Goal: Task Accomplishment & Management: Use online tool/utility

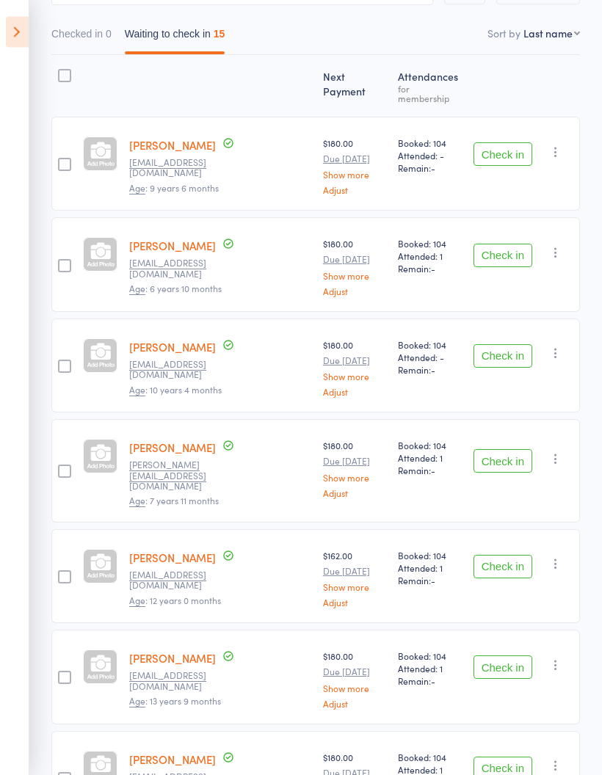
scroll to position [168, 0]
click at [514, 244] on button "Check in" at bounding box center [502, 255] width 59 height 23
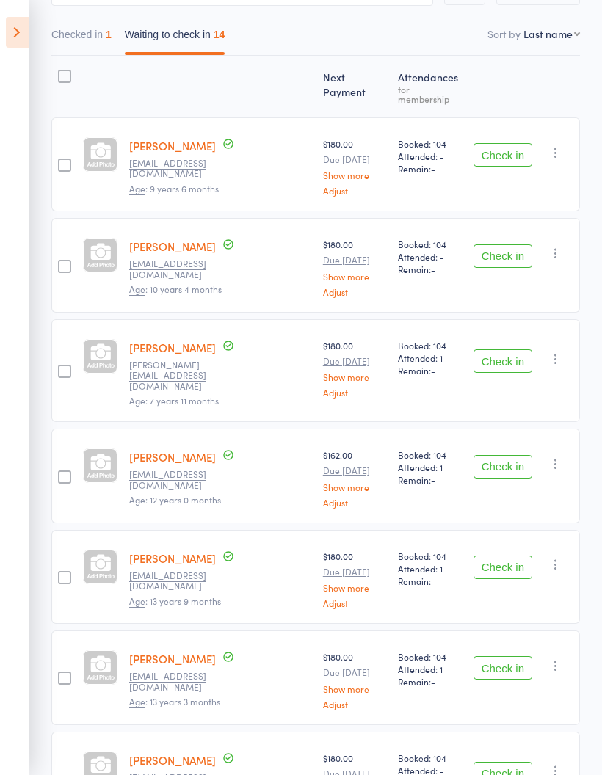
click at [504, 244] on button "Check in" at bounding box center [502, 255] width 59 height 23
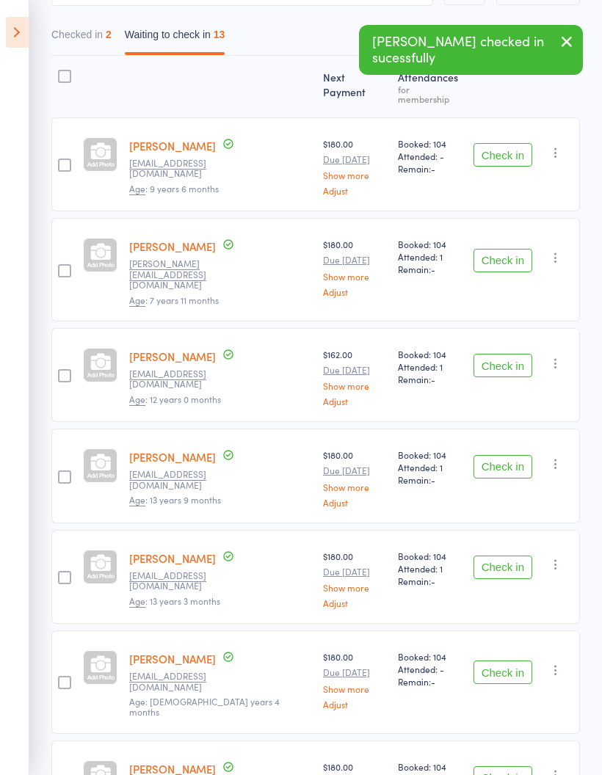
click at [516, 249] on button "Check in" at bounding box center [502, 260] width 59 height 23
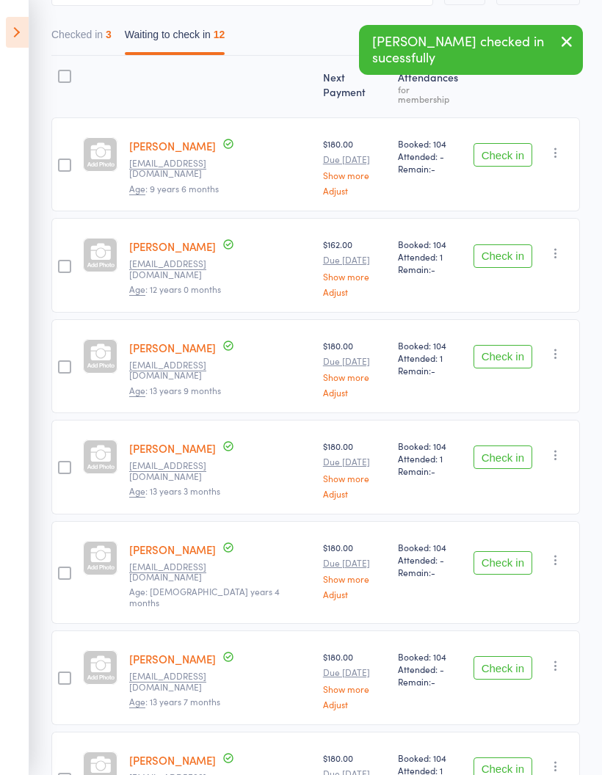
click at [510, 247] on button "Check in" at bounding box center [502, 255] width 59 height 23
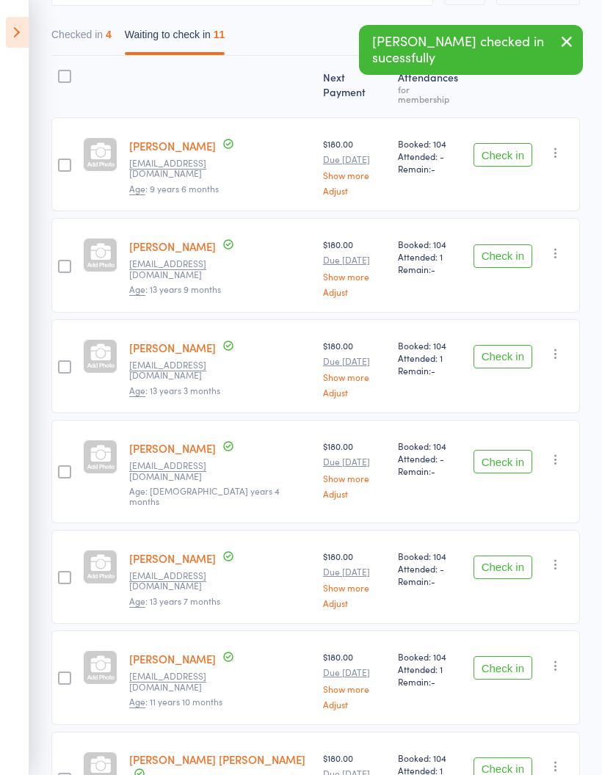
click at [504, 256] on button "Check in" at bounding box center [502, 255] width 59 height 23
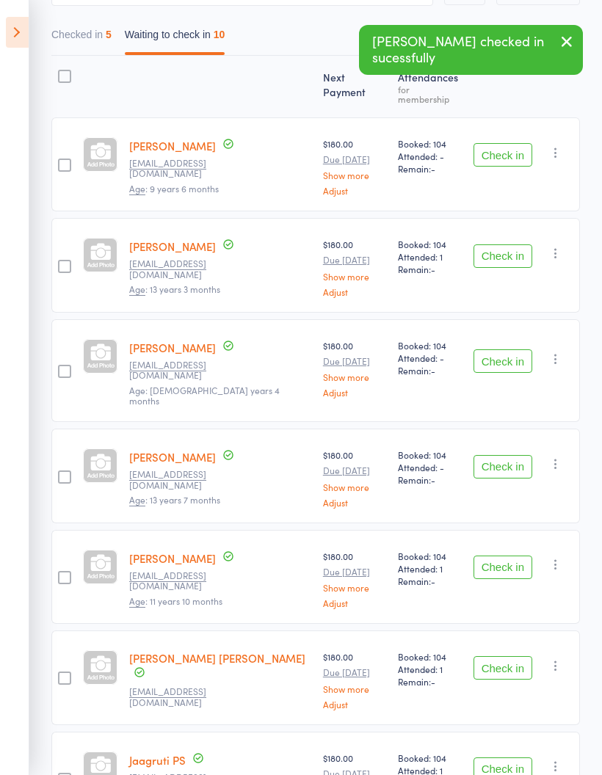
click at [496, 251] on button "Check in" at bounding box center [502, 255] width 59 height 23
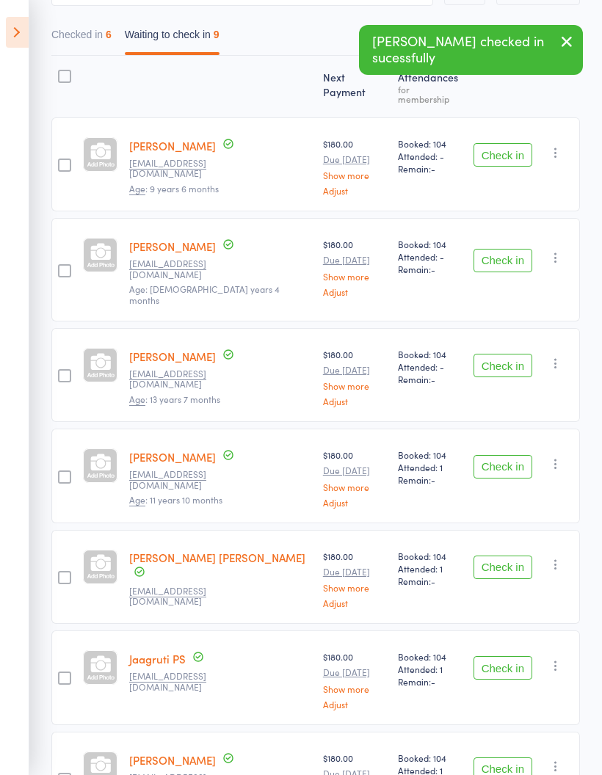
click at [495, 258] on button "Check in" at bounding box center [502, 260] width 59 height 23
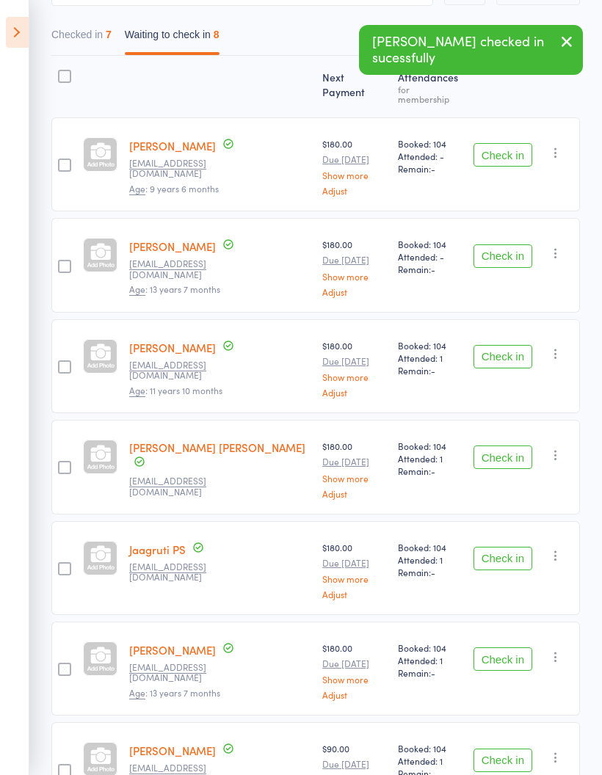
click at [497, 249] on button "Check in" at bounding box center [502, 255] width 59 height 23
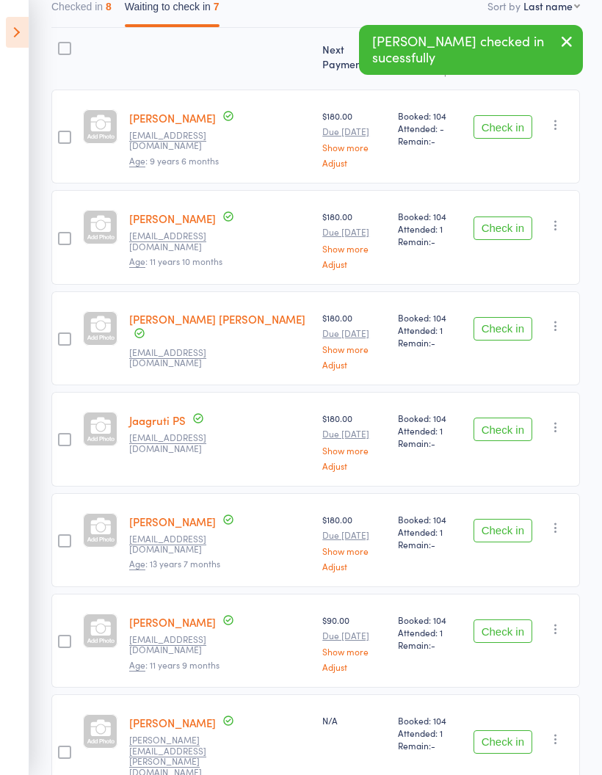
scroll to position [195, 0]
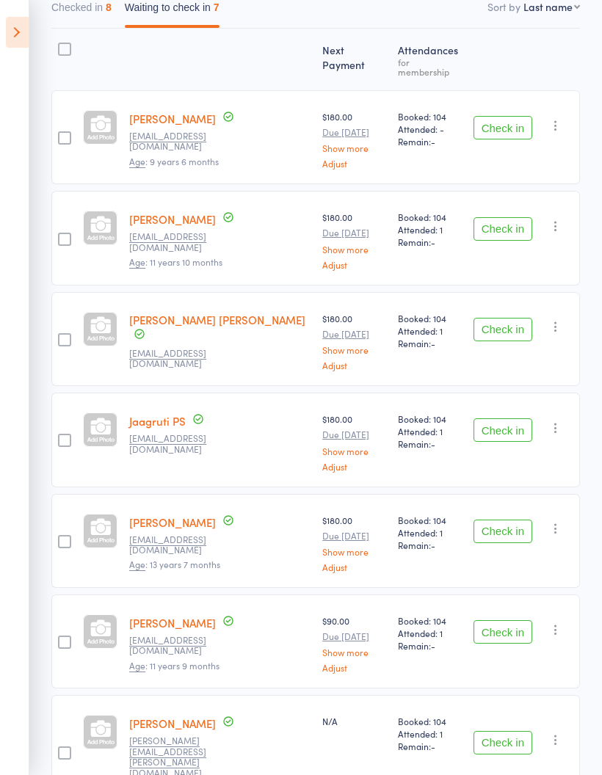
click at [507, 326] on button "Check in" at bounding box center [502, 329] width 59 height 23
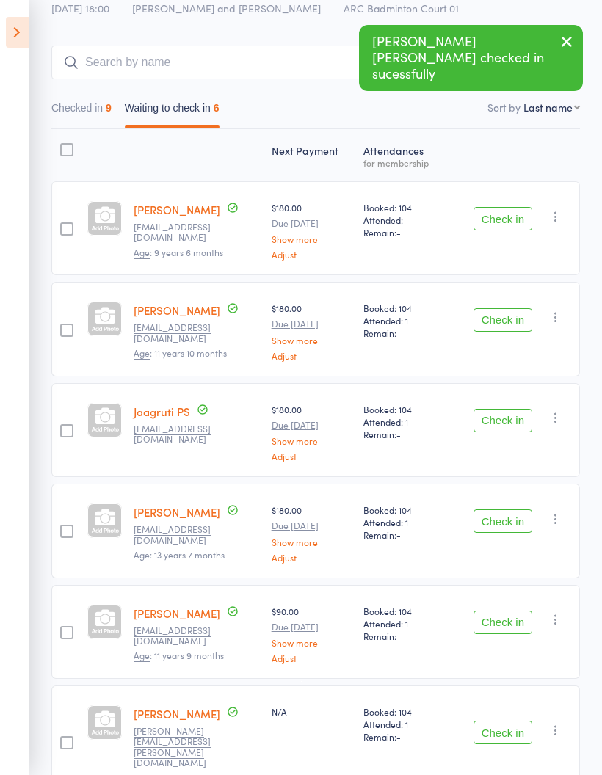
click at [495, 421] on button "Check in" at bounding box center [502, 420] width 59 height 23
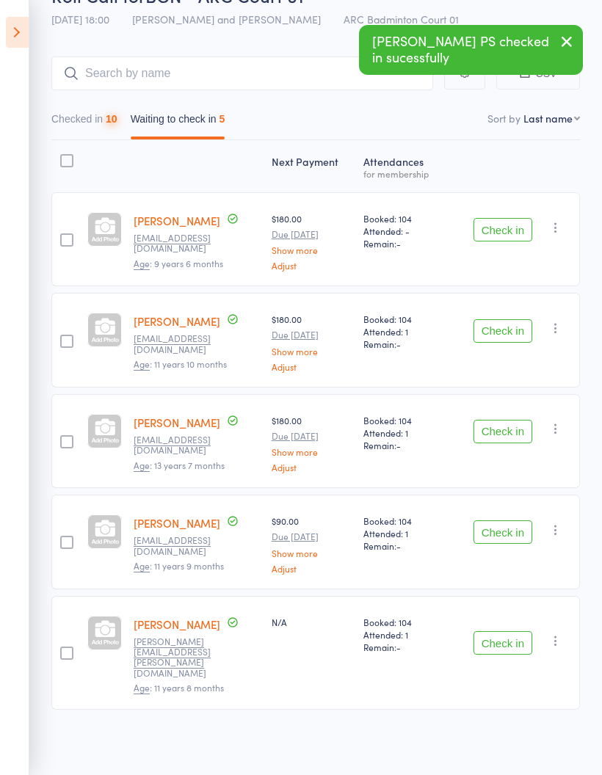
scroll to position [52, 0]
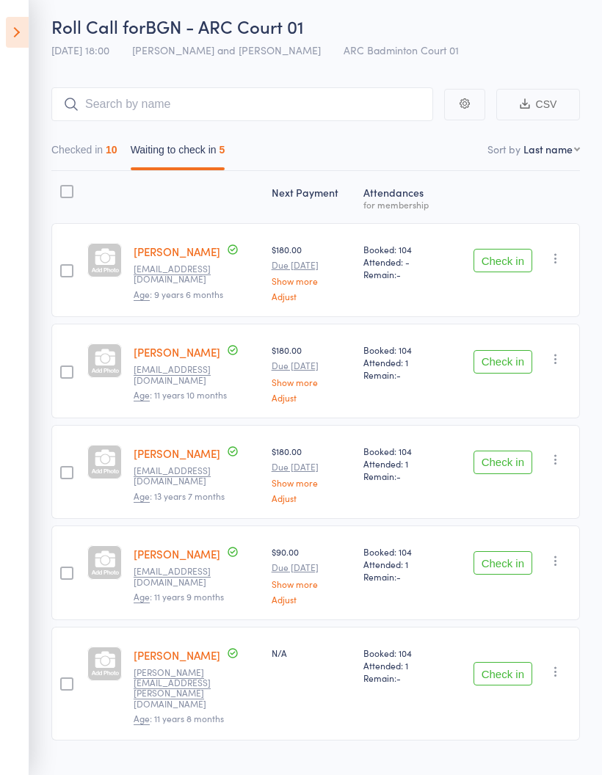
click at [91, 150] on button "Checked in 10" at bounding box center [84, 154] width 66 height 34
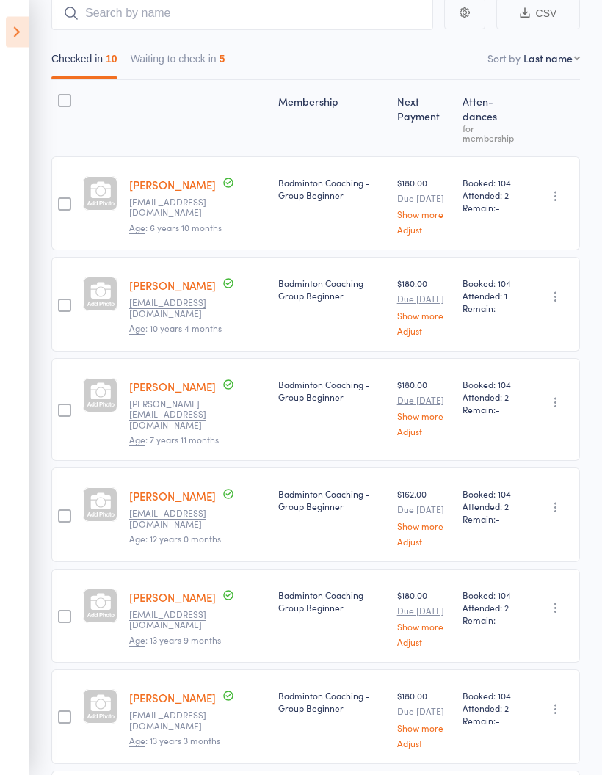
scroll to position [0, 0]
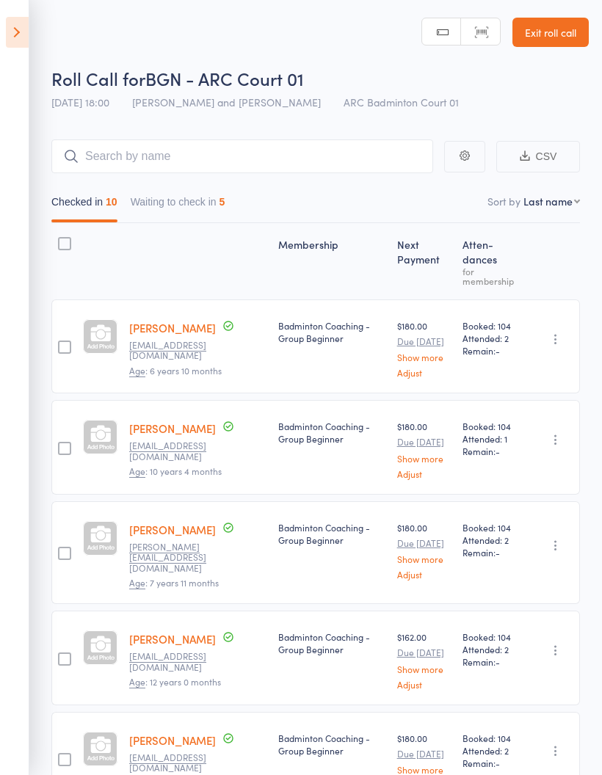
click at [193, 201] on button "Waiting to check in 5" at bounding box center [178, 206] width 95 height 34
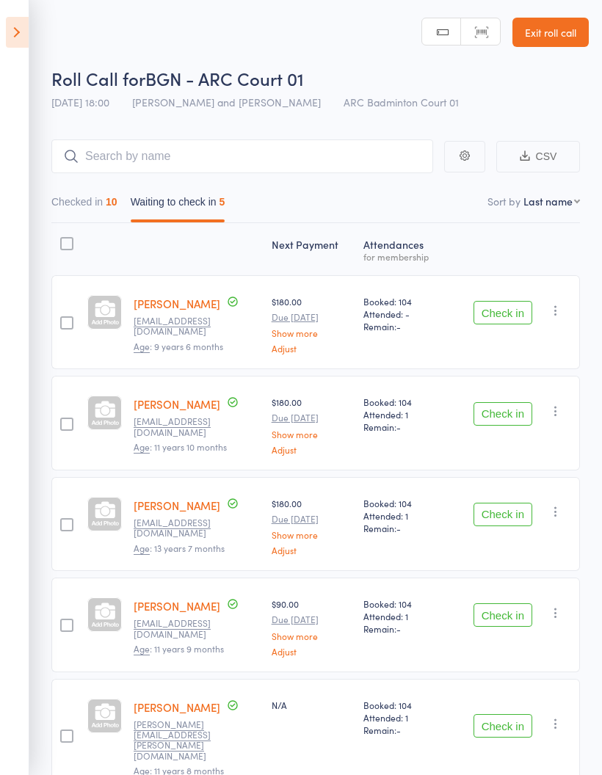
click at [23, 32] on icon at bounding box center [17, 32] width 23 height 31
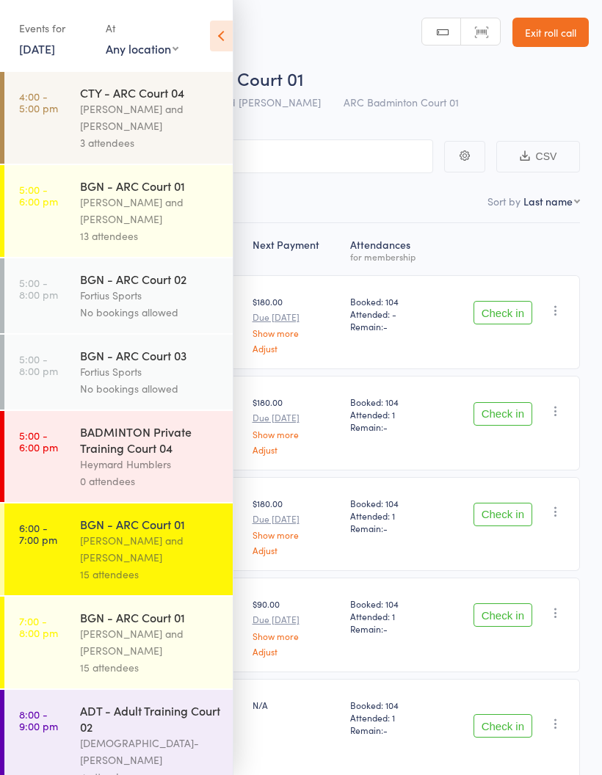
click at [151, 197] on div "[PERSON_NAME] and [PERSON_NAME]" at bounding box center [150, 211] width 140 height 34
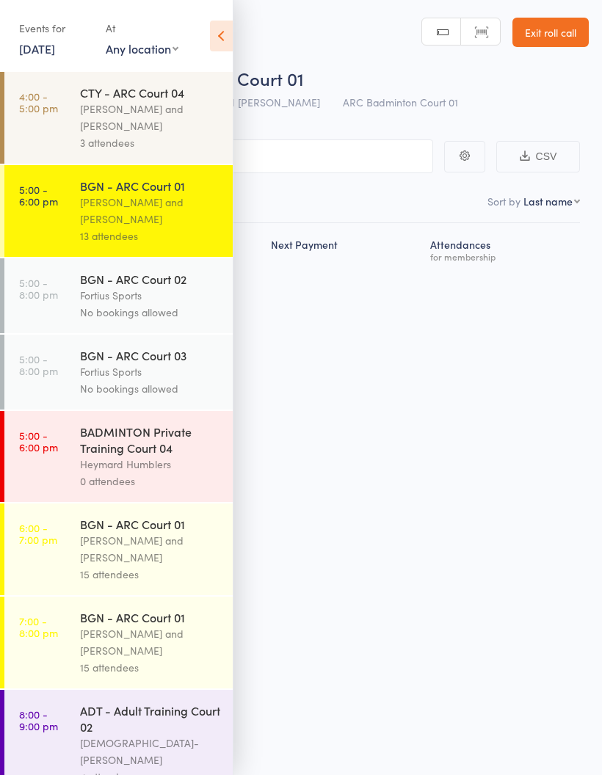
click at [222, 36] on icon at bounding box center [221, 36] width 23 height 31
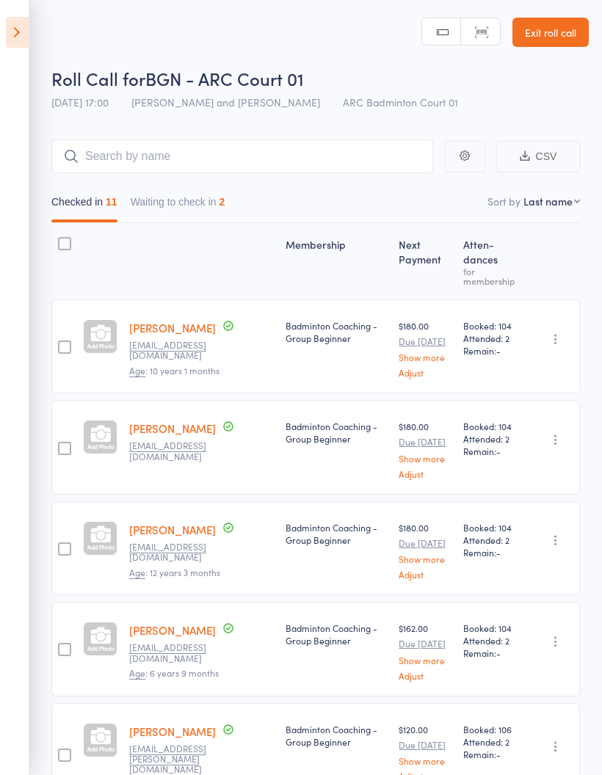
click at [199, 198] on button "Waiting to check in 2" at bounding box center [178, 206] width 95 height 34
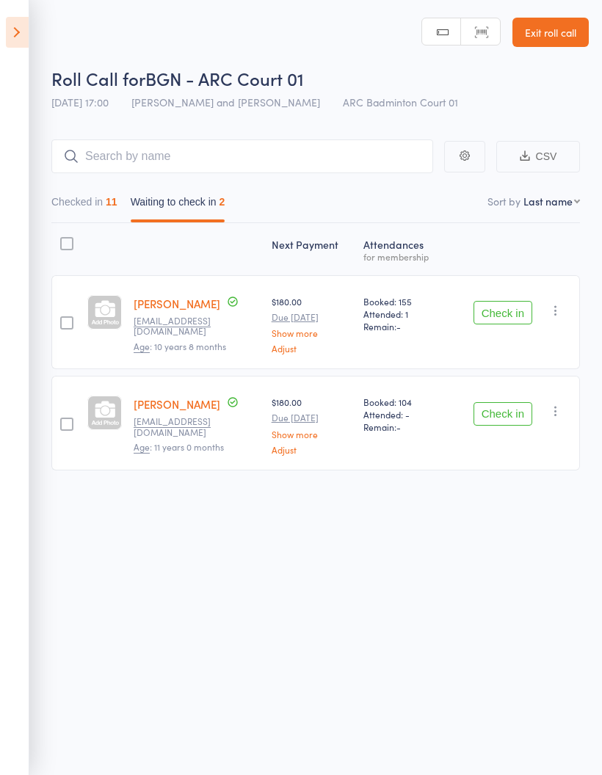
click at [84, 200] on button "Checked in 11" at bounding box center [84, 206] width 66 height 34
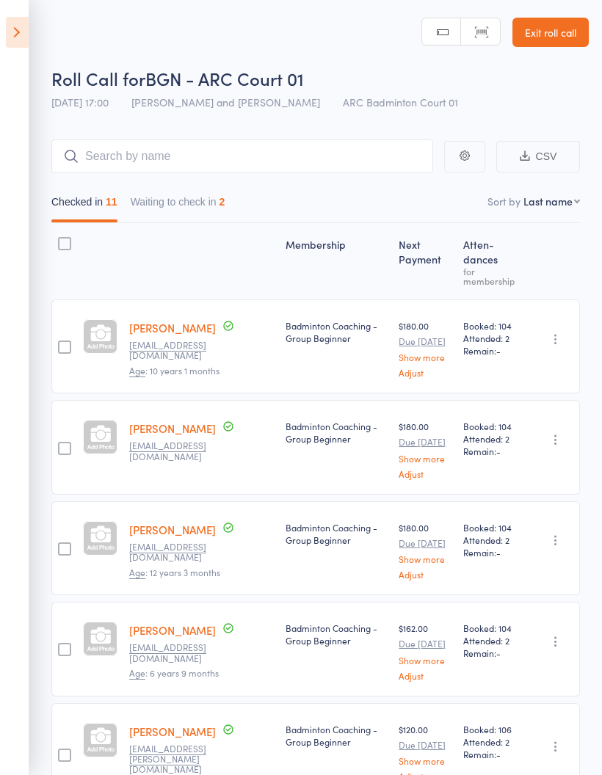
click at [8, 38] on icon at bounding box center [17, 32] width 23 height 31
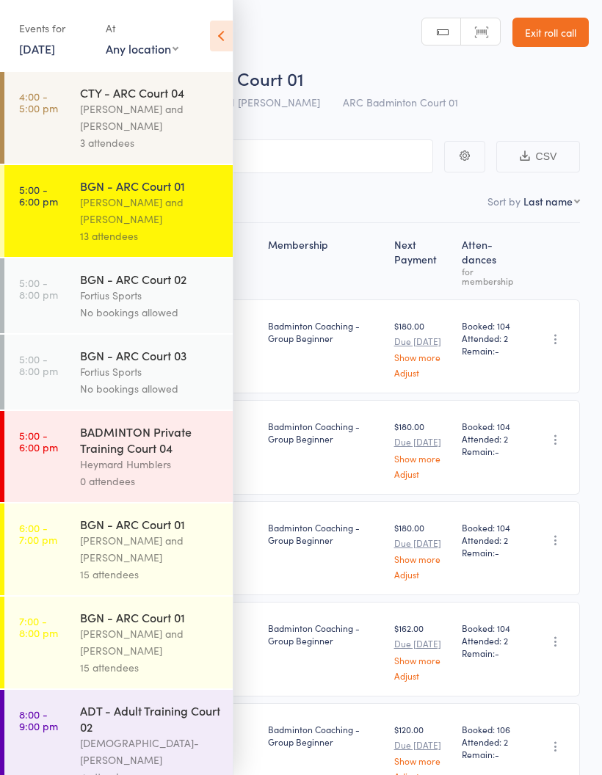
click at [137, 548] on div "[PERSON_NAME] and [PERSON_NAME]" at bounding box center [150, 549] width 140 height 34
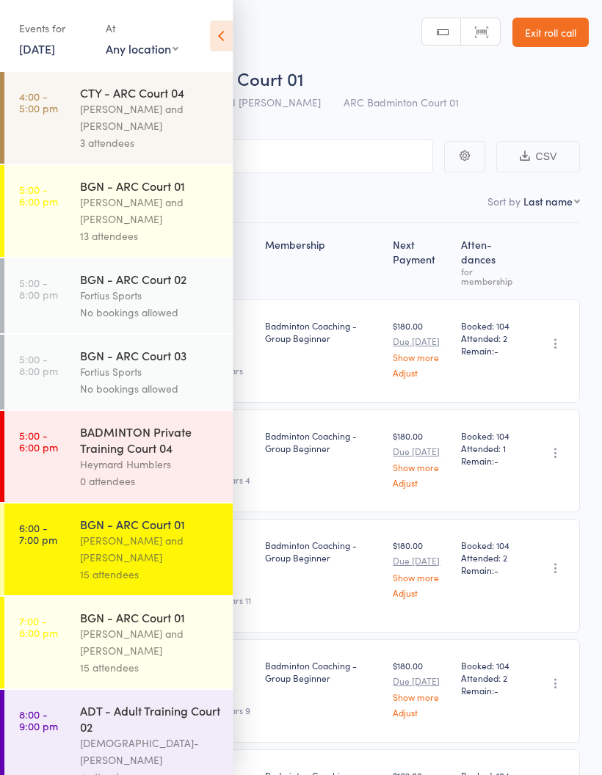
click at [220, 43] on icon at bounding box center [221, 36] width 23 height 31
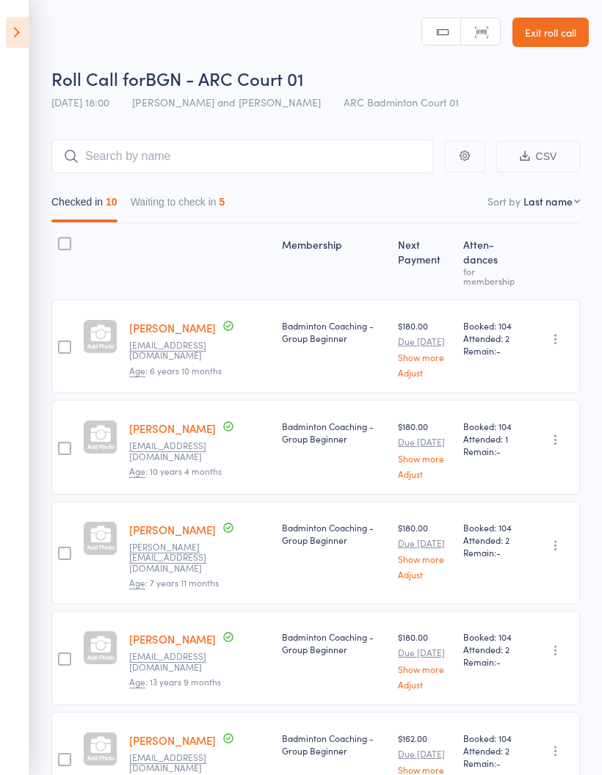
click at [194, 197] on button "Waiting to check in 5" at bounding box center [178, 206] width 95 height 34
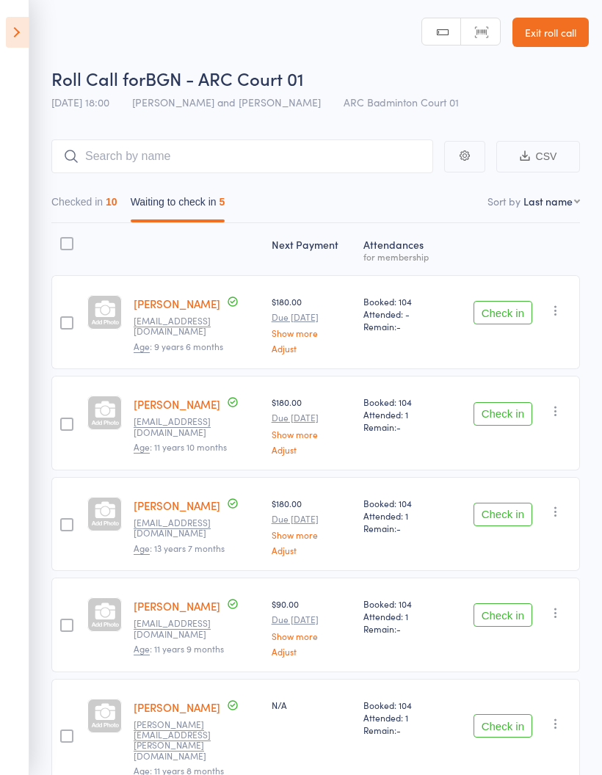
scroll to position [52, 0]
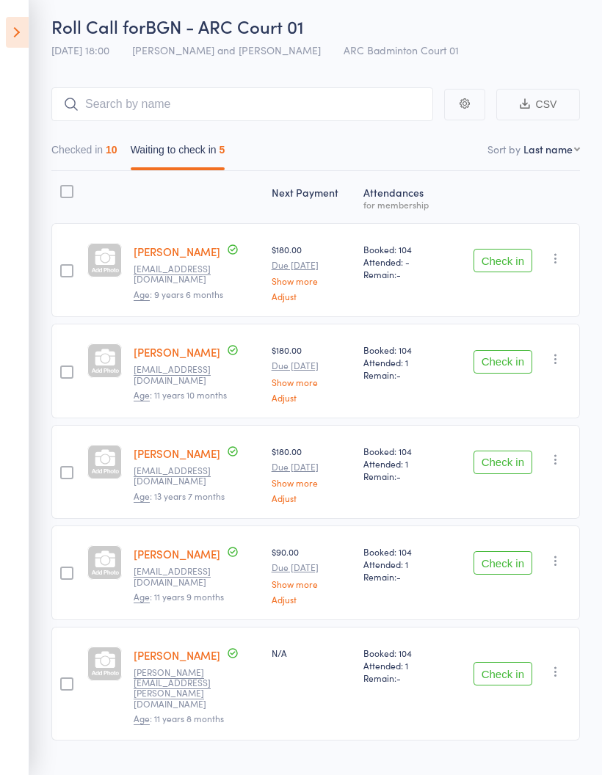
click at [101, 150] on button "Checked in 10" at bounding box center [84, 154] width 66 height 34
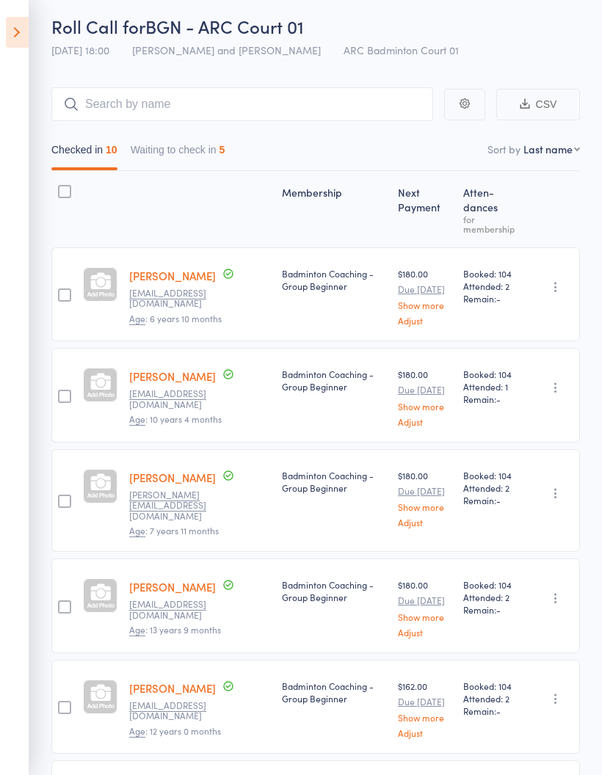
click at [18, 32] on icon at bounding box center [17, 32] width 23 height 31
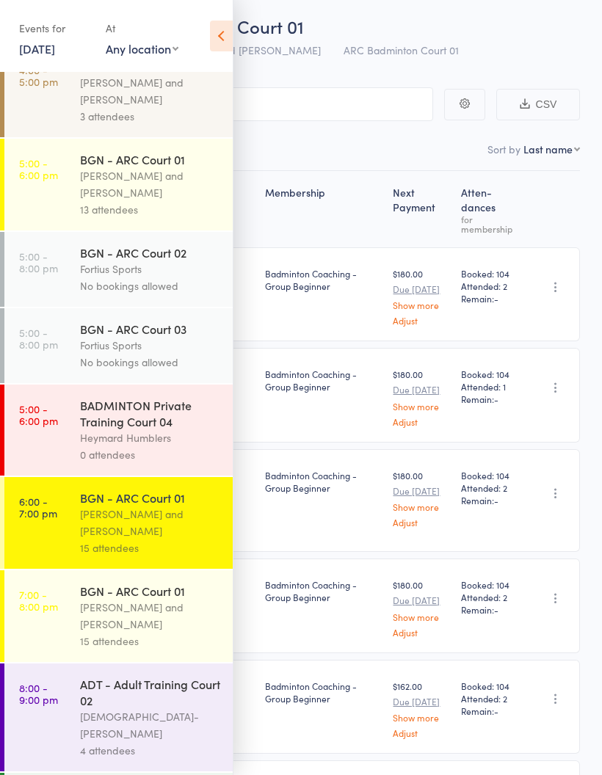
scroll to position [31, 0]
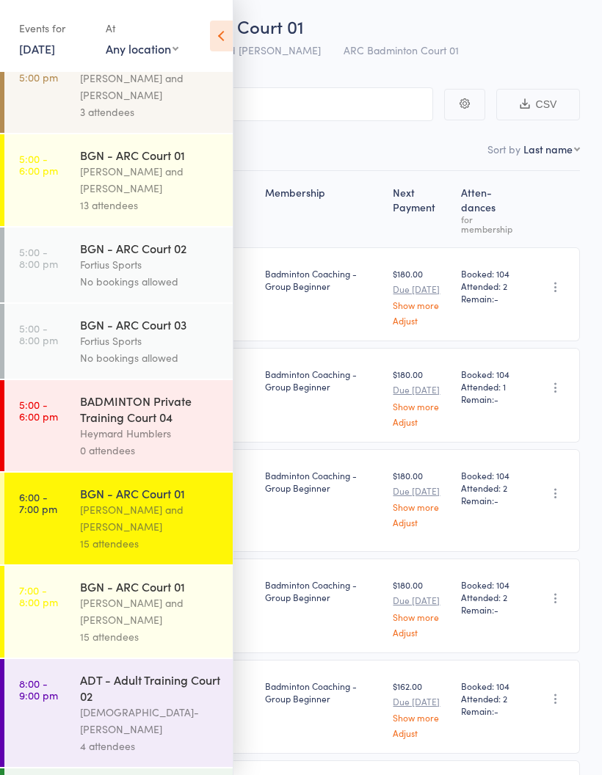
click at [309, 143] on nav "Checked in 10 Waiting to check in 5" at bounding box center [300, 154] width 571 height 34
click at [219, 36] on icon at bounding box center [221, 36] width 23 height 31
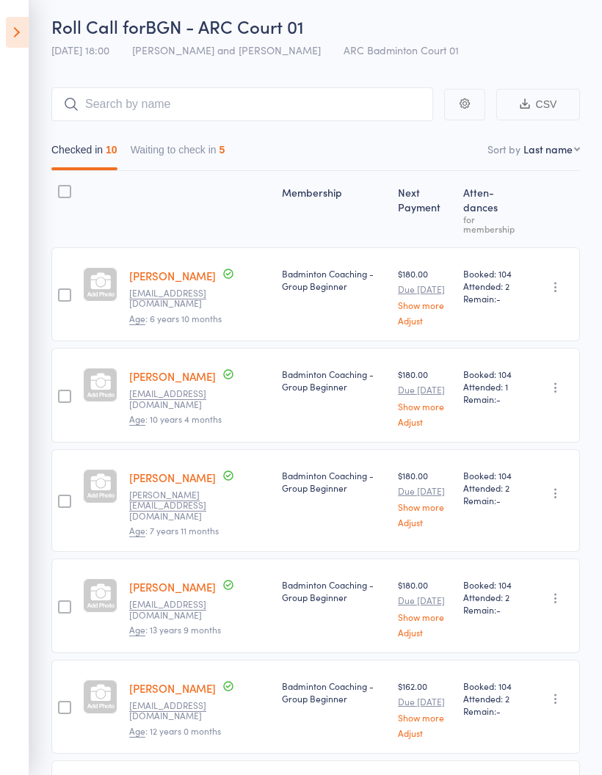
click at [195, 154] on button "Waiting to check in 5" at bounding box center [178, 154] width 95 height 34
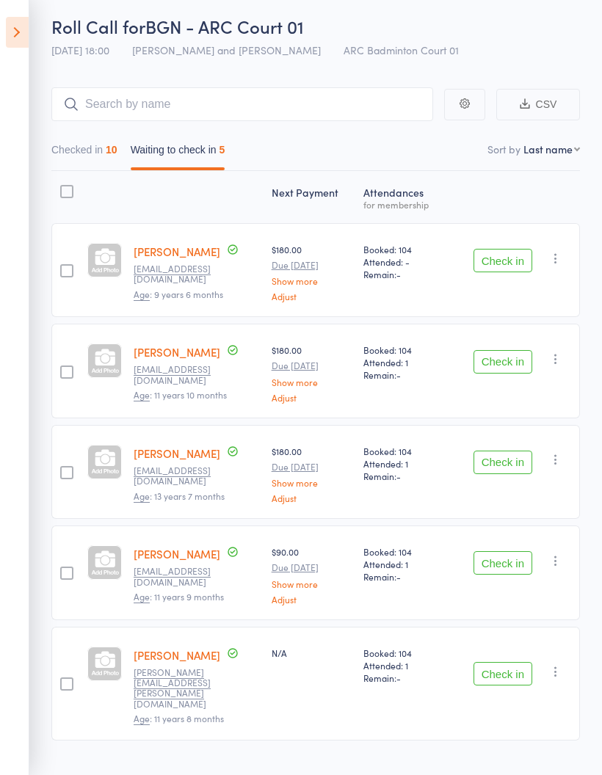
click at [81, 164] on button "Checked in 10" at bounding box center [84, 154] width 66 height 34
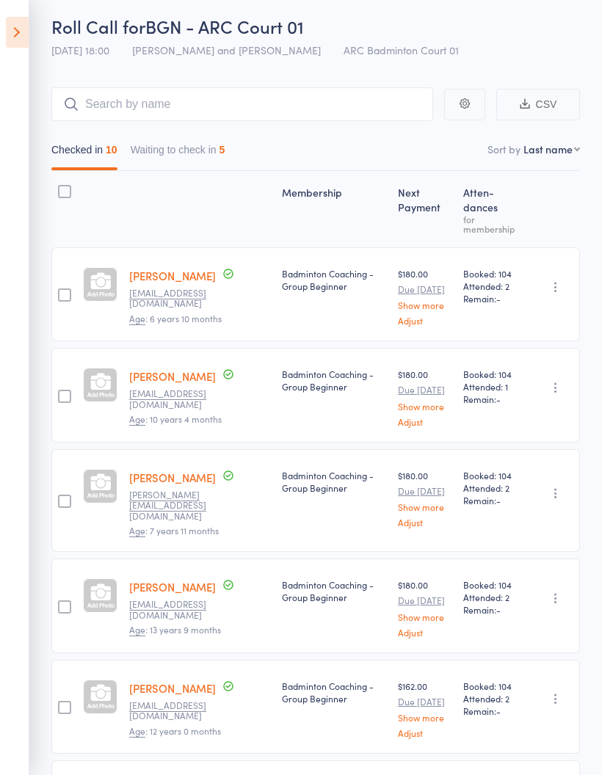
click at [195, 148] on button "Waiting to check in 5" at bounding box center [178, 154] width 95 height 34
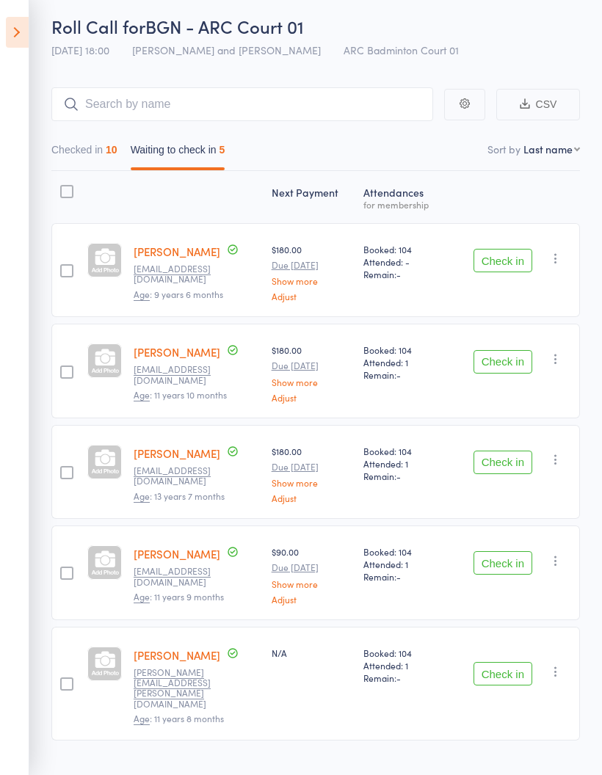
click at [92, 145] on button "Checked in 10" at bounding box center [84, 154] width 66 height 34
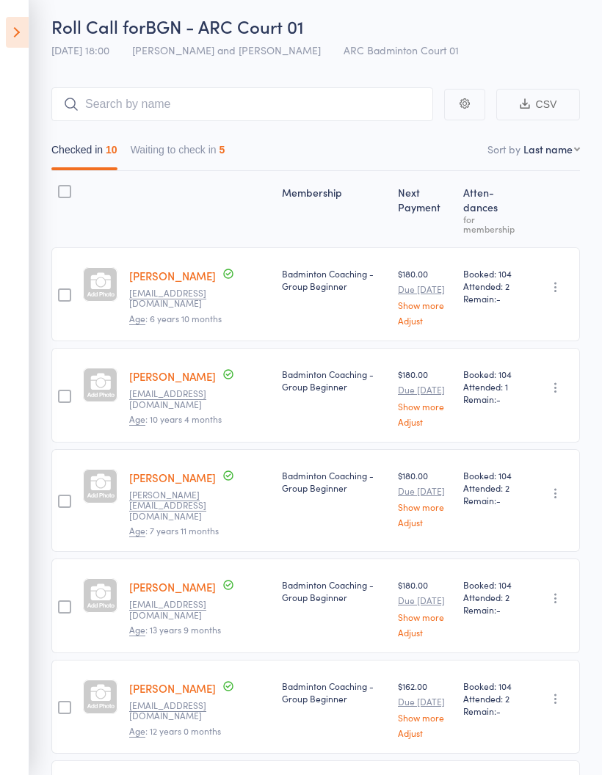
click at [13, 37] on icon at bounding box center [17, 32] width 23 height 31
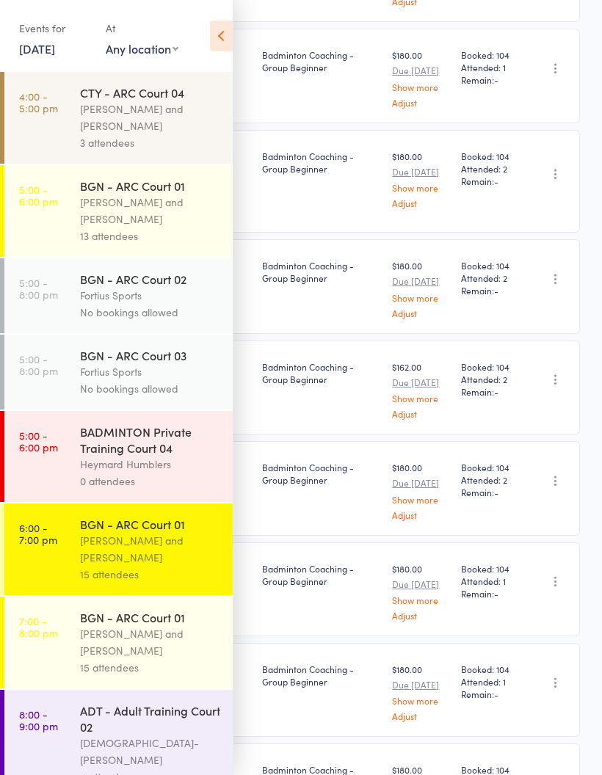
scroll to position [371, 0]
click at [139, 118] on div "[PERSON_NAME] and [PERSON_NAME]" at bounding box center [150, 118] width 140 height 34
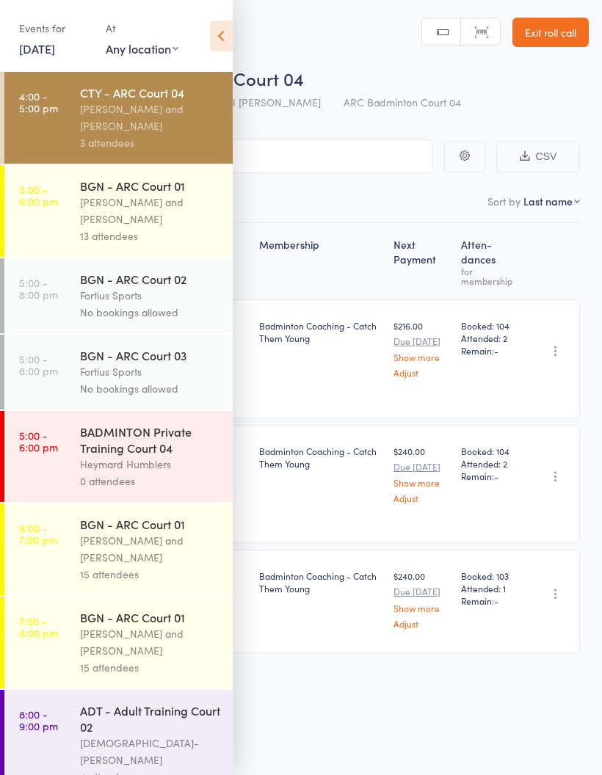
click at [174, 211] on div "[PERSON_NAME] and [PERSON_NAME]" at bounding box center [150, 211] width 140 height 34
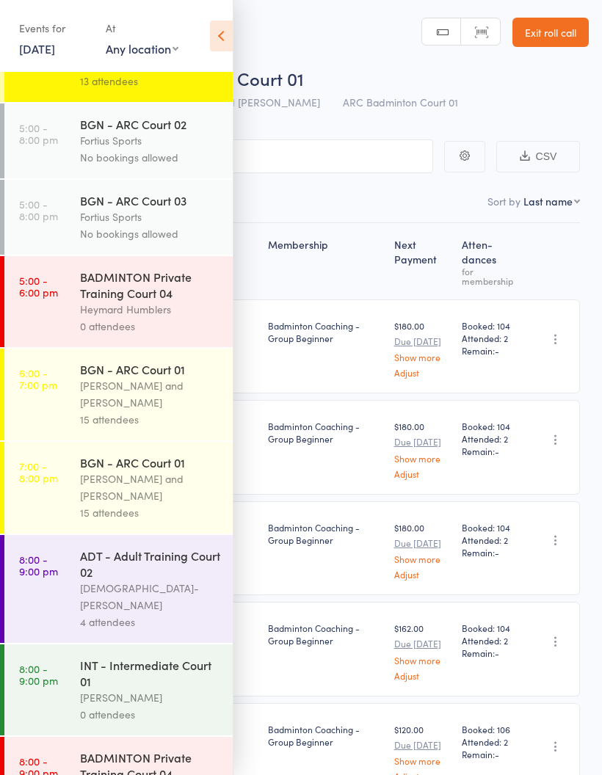
scroll to position [154, 0]
click at [147, 505] on div "[PERSON_NAME] and [PERSON_NAME]" at bounding box center [150, 488] width 140 height 34
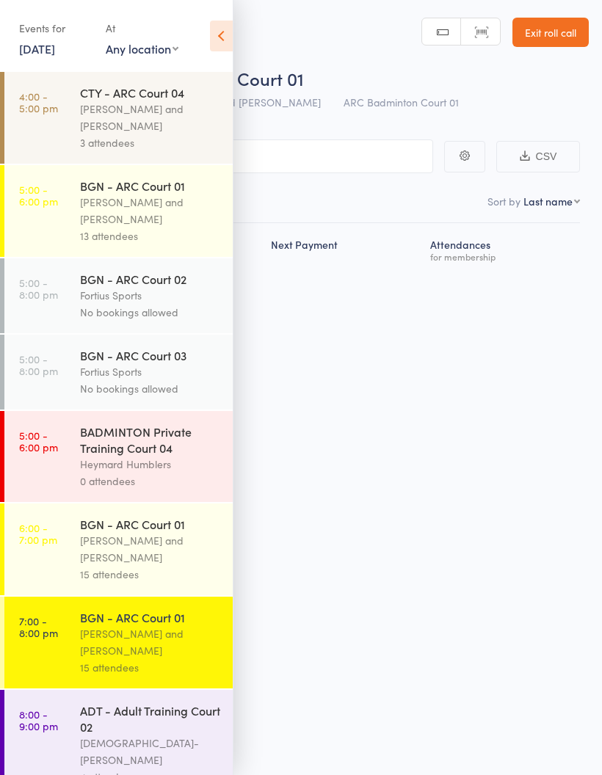
scroll to position [10, 0]
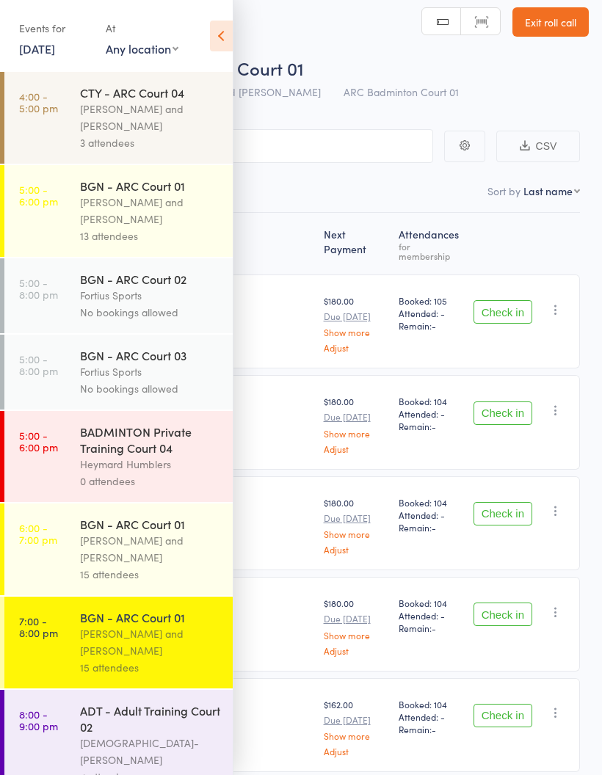
click at [134, 551] on div "[PERSON_NAME] and [PERSON_NAME]" at bounding box center [150, 549] width 140 height 34
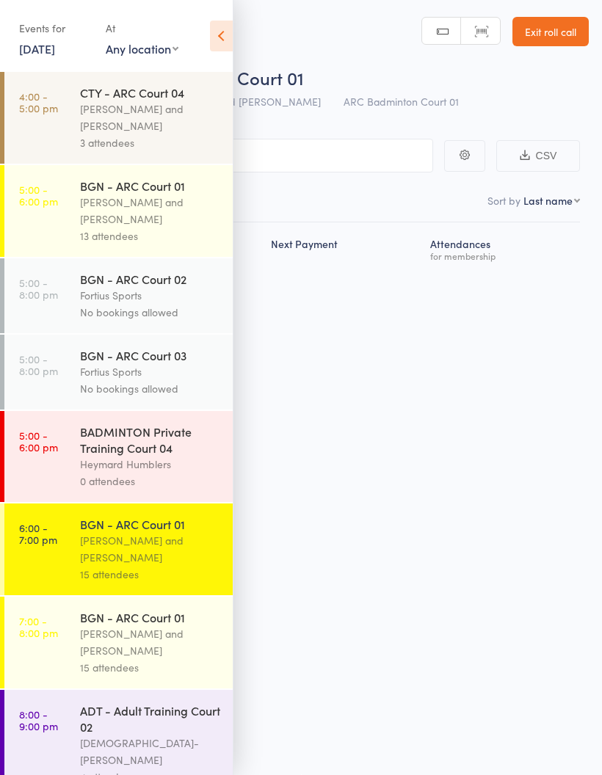
click at [221, 35] on icon at bounding box center [221, 36] width 23 height 31
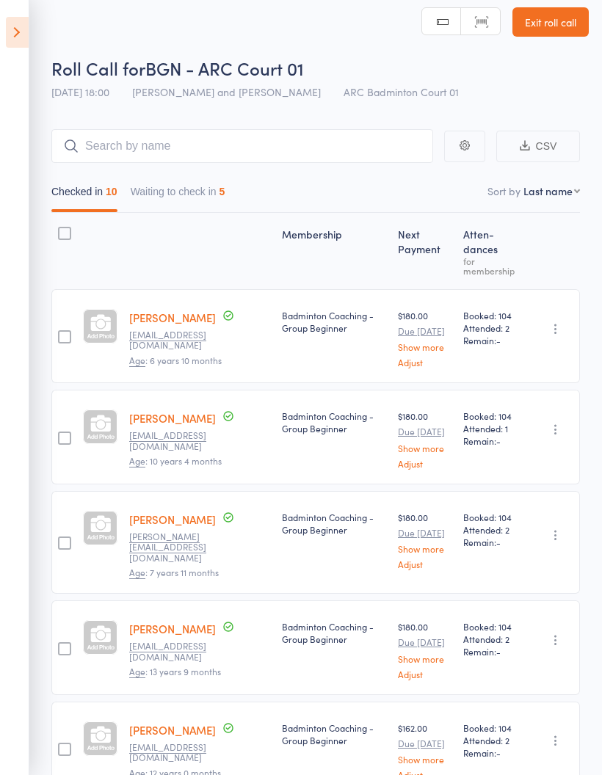
click at [181, 188] on button "Waiting to check in 5" at bounding box center [178, 195] width 95 height 34
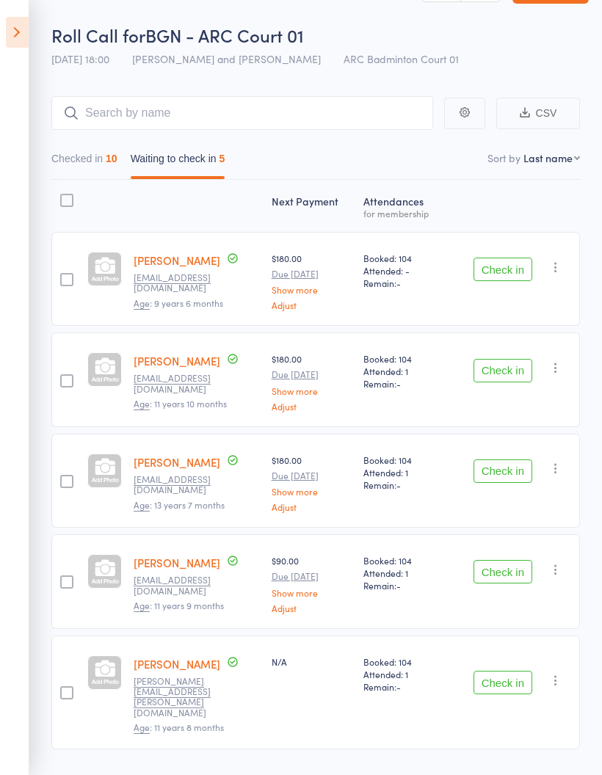
scroll to position [52, 0]
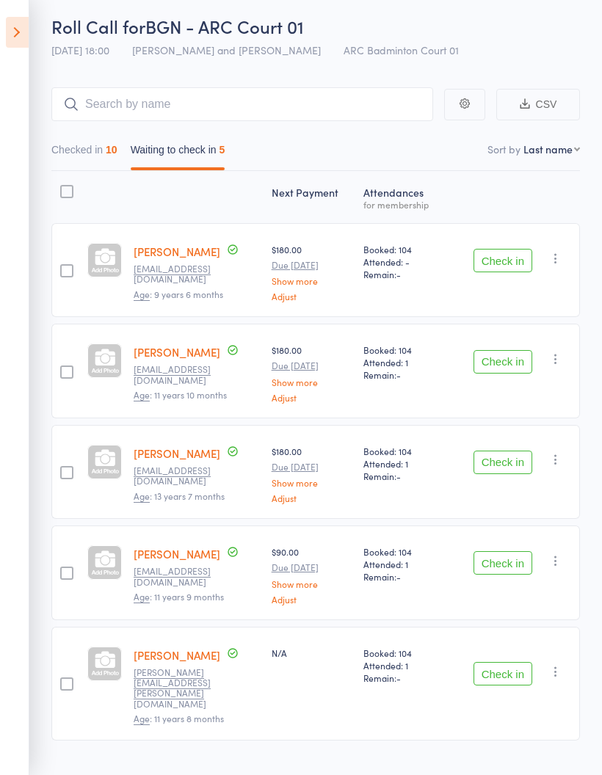
click at [87, 139] on button "Checked in 10" at bounding box center [84, 154] width 66 height 34
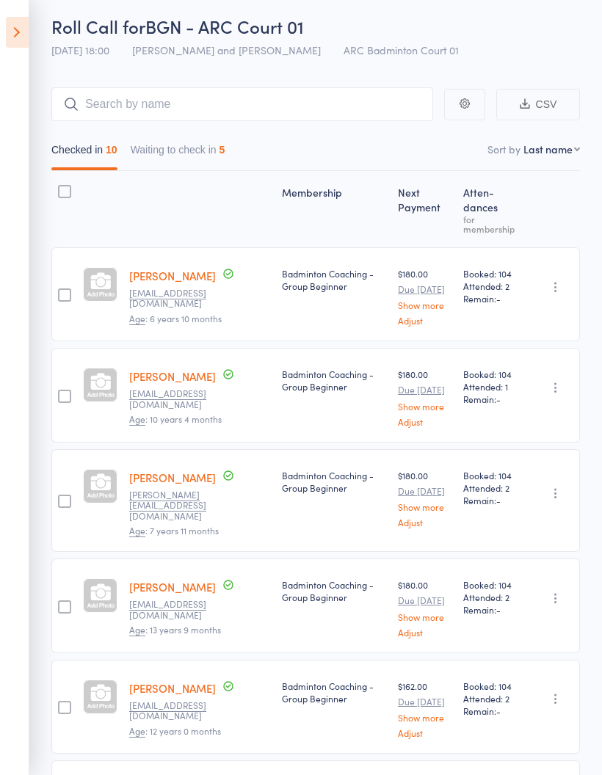
click at [19, 31] on icon at bounding box center [17, 32] width 23 height 31
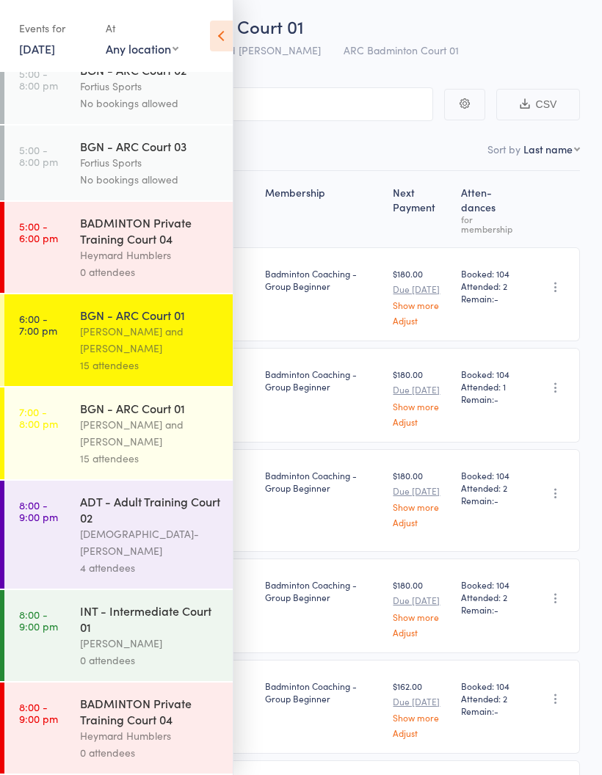
scroll to position [213, 0]
click at [145, 344] on div "[PERSON_NAME] and [PERSON_NAME]" at bounding box center [150, 340] width 140 height 34
click at [150, 439] on div "[PERSON_NAME] and [PERSON_NAME]" at bounding box center [150, 433] width 140 height 34
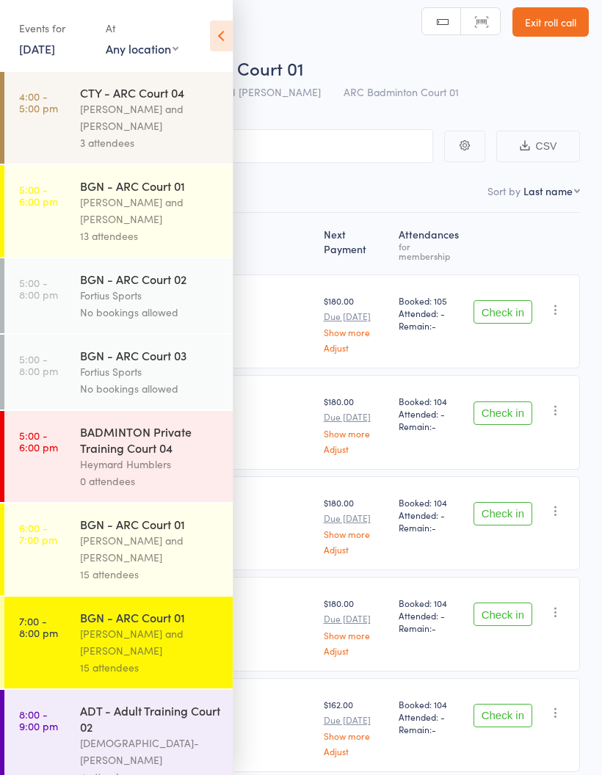
click at [222, 36] on icon at bounding box center [221, 36] width 23 height 31
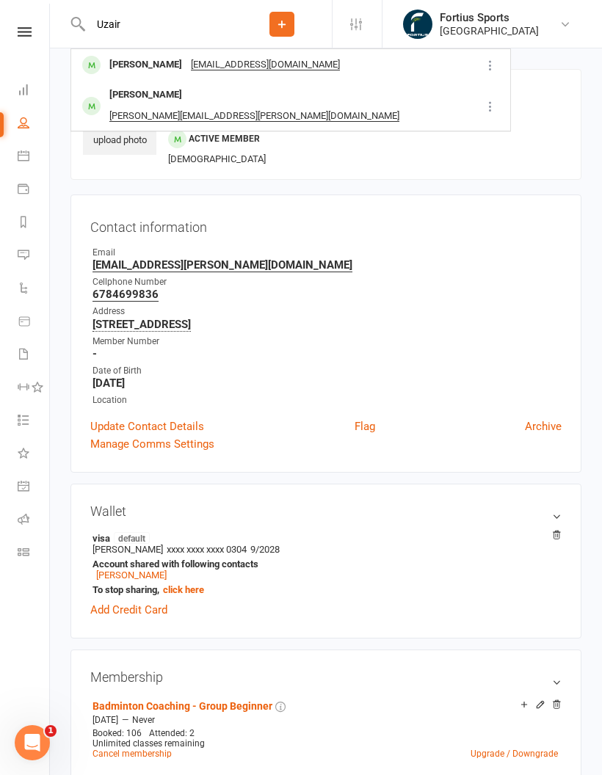
type input "Uzair"
click at [150, 64] on div "Uzair Bhuiyan" at bounding box center [145, 64] width 81 height 21
